Goal: Navigation & Orientation: Find specific page/section

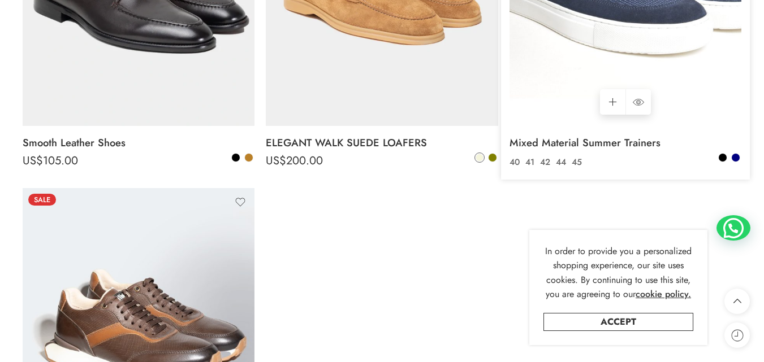
scroll to position [4174, 0]
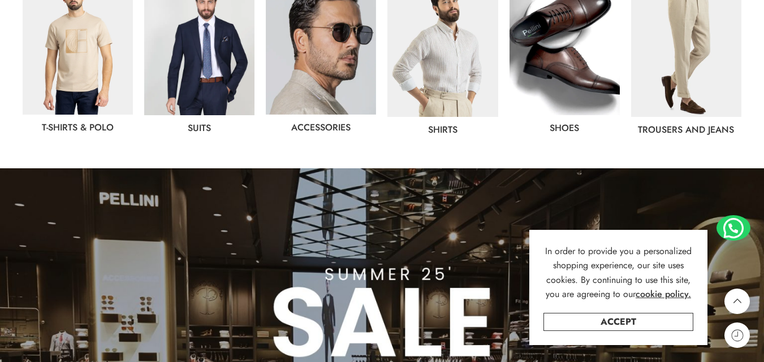
click at [59, 105] on img at bounding box center [78, 47] width 110 height 136
click at [440, 72] on img at bounding box center [442, 48] width 110 height 138
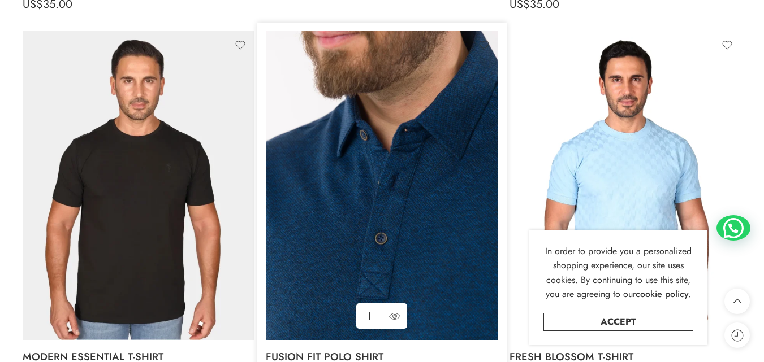
scroll to position [3719, 0]
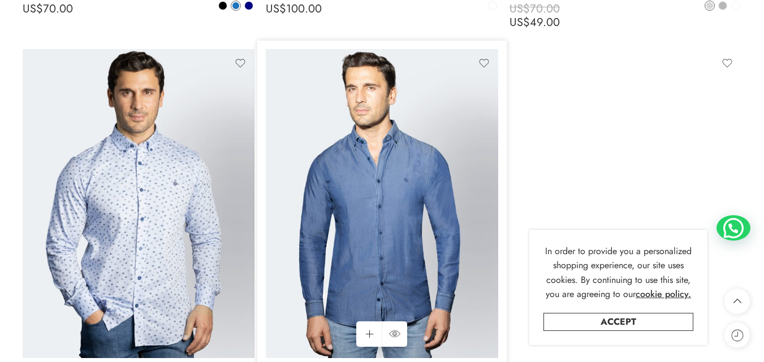
scroll to position [2600, 0]
